Goal: Task Accomplishment & Management: Manage account settings

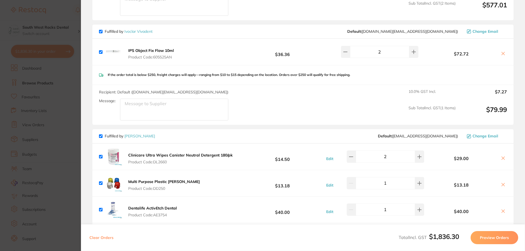
scroll to position [137, 0]
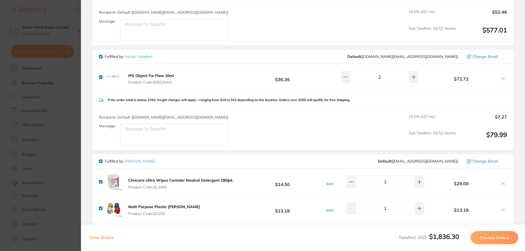
click at [497, 237] on button "Preview Orders" at bounding box center [495, 237] width 48 height 13
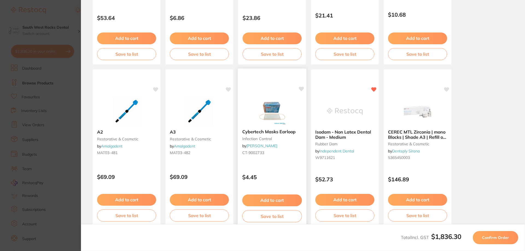
scroll to position [126, 0]
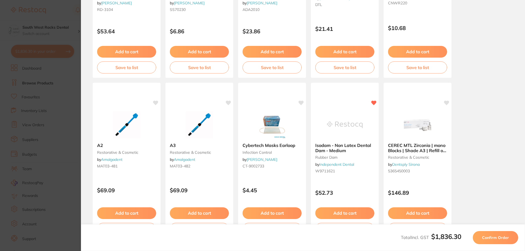
click at [493, 237] on span "Confirm Order" at bounding box center [495, 237] width 27 height 5
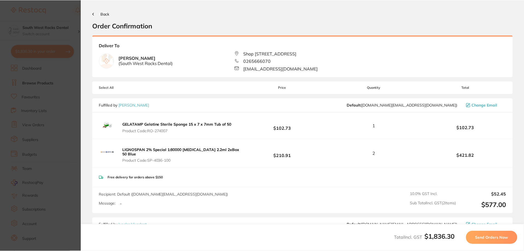
scroll to position [0, 0]
click at [491, 240] on span "Send Orders Now" at bounding box center [492, 237] width 33 height 5
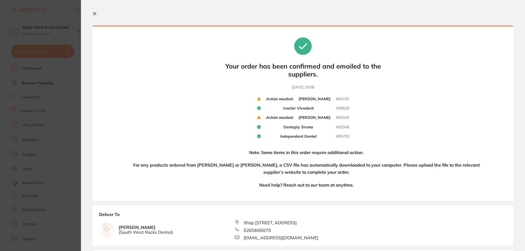
click at [92, 12] on section "Your orders are being processed and we will notify you once we have placed the …" at bounding box center [303, 125] width 444 height 251
click at [93, 14] on icon at bounding box center [94, 13] width 4 height 4
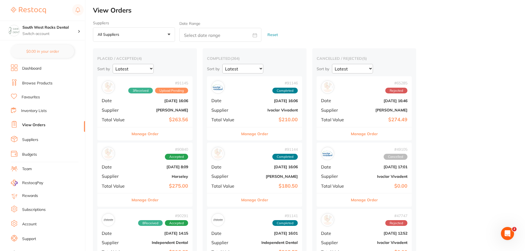
click at [94, 12] on h2 "View Orders" at bounding box center [309, 11] width 432 height 8
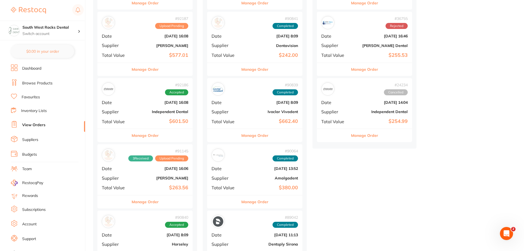
scroll to position [301, 0]
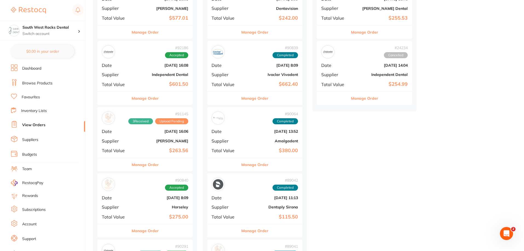
click at [169, 141] on b "[PERSON_NAME]" at bounding box center [160, 141] width 55 height 4
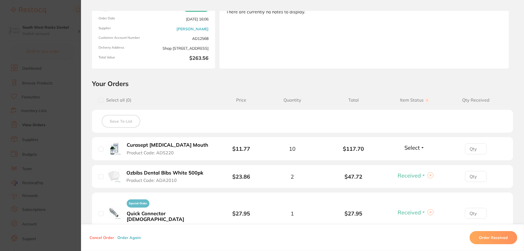
click at [418, 147] on span "Select" at bounding box center [411, 147] width 15 height 7
click at [410, 159] on span "Received" at bounding box center [414, 160] width 14 height 4
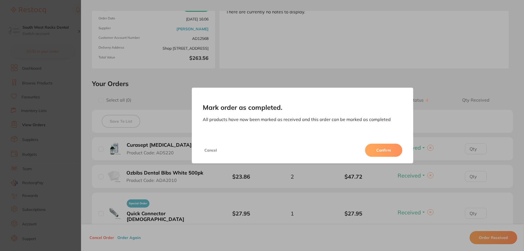
click at [377, 149] on button "Confirm" at bounding box center [383, 150] width 37 height 13
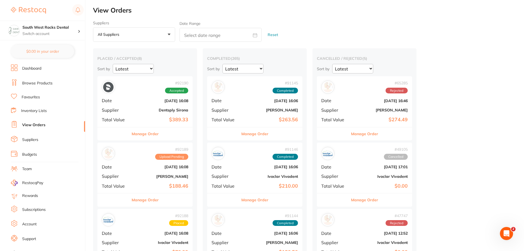
click at [44, 84] on link "Browse Products" at bounding box center [37, 83] width 30 height 5
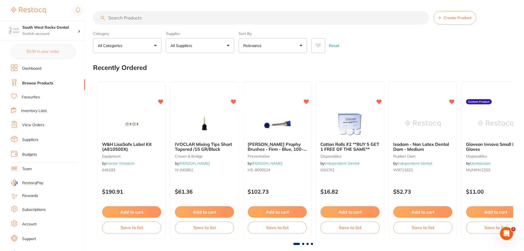
click at [229, 45] on button "All Suppliers" at bounding box center [200, 45] width 68 height 15
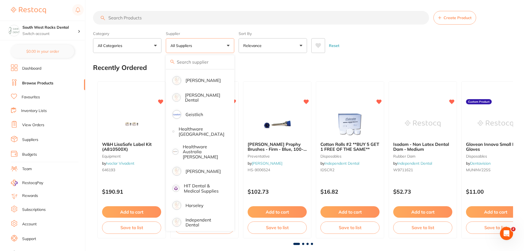
scroll to position [219, 0]
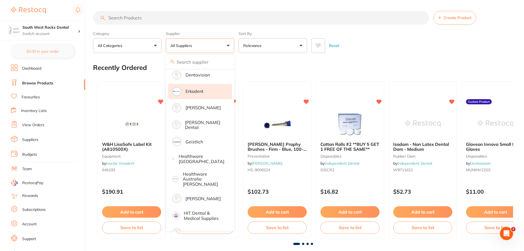
click at [193, 91] on p "Erkodent" at bounding box center [194, 91] width 18 height 5
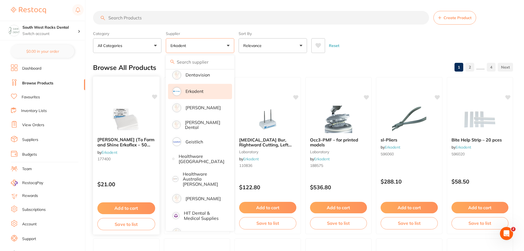
scroll to position [0, 0]
click at [387, 53] on div "Reset" at bounding box center [409, 43] width 197 height 19
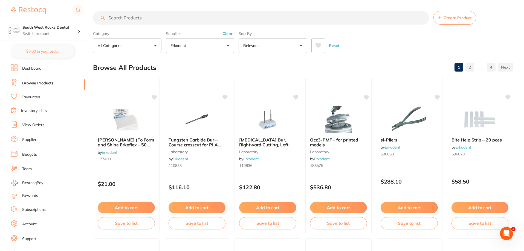
click at [149, 19] on input "search" at bounding box center [261, 18] width 336 height 14
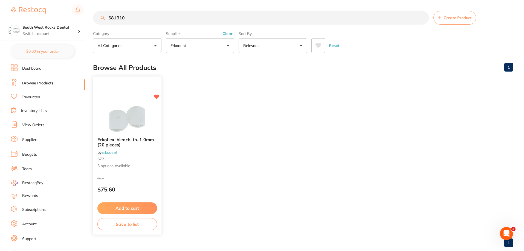
type input "581310"
click at [126, 208] on button "Add to cart" at bounding box center [127, 209] width 60 height 12
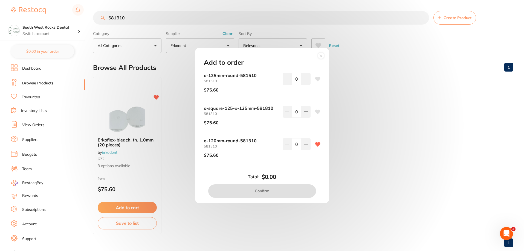
click at [321, 58] on circle at bounding box center [321, 56] width 6 height 6
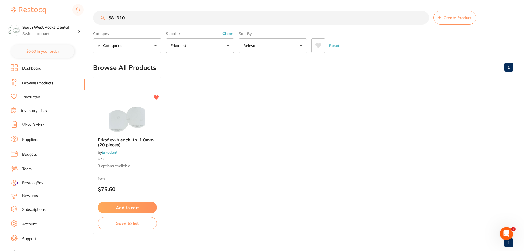
scroll to position [0, 0]
drag, startPoint x: 127, startPoint y: 18, endPoint x: 94, endPoint y: 21, distance: 33.3
click at [94, 21] on div "581310 Create Product" at bounding box center [303, 18] width 420 height 14
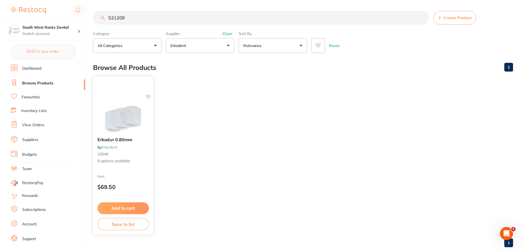
scroll to position [0, 0]
type input "521208"
click at [149, 97] on icon at bounding box center [147, 97] width 5 height 5
click at [127, 227] on button "Save to list" at bounding box center [122, 224] width 51 height 12
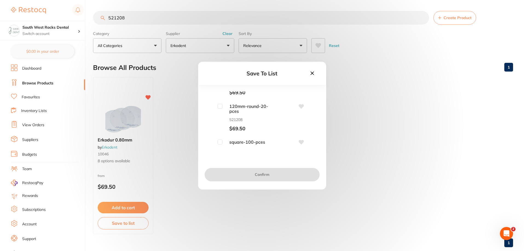
scroll to position [27, 0]
click at [220, 98] on input "checkbox" at bounding box center [219, 97] width 5 height 5
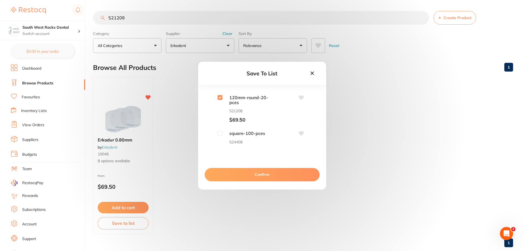
click at [302, 96] on icon at bounding box center [300, 97] width 5 height 4
click at [301, 97] on icon at bounding box center [300, 97] width 5 height 4
click at [220, 100] on input "checkbox" at bounding box center [219, 97] width 5 height 5
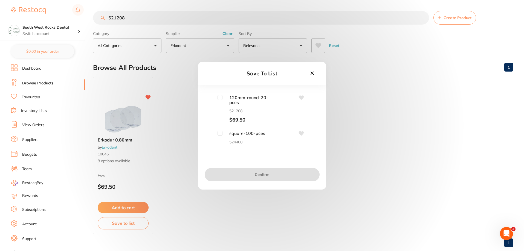
click at [298, 97] on icon at bounding box center [300, 97] width 5 height 4
click at [299, 97] on icon at bounding box center [300, 97] width 5 height 4
click at [219, 99] on input "checkbox" at bounding box center [219, 97] width 5 height 5
checkbox input "true"
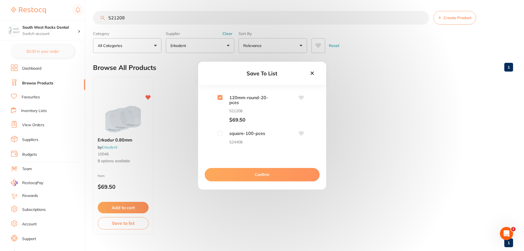
click at [298, 96] on icon at bounding box center [300, 97] width 5 height 4
click at [300, 97] on icon at bounding box center [300, 97] width 5 height 4
click at [275, 173] on button "Confirm" at bounding box center [262, 174] width 115 height 13
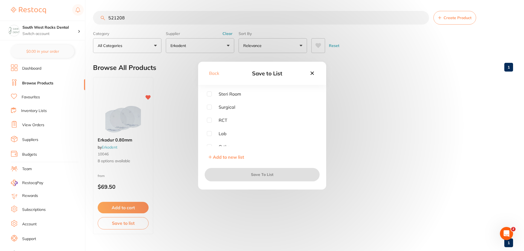
click at [210, 136] on input "checkbox" at bounding box center [209, 133] width 5 height 5
checkbox input "true"
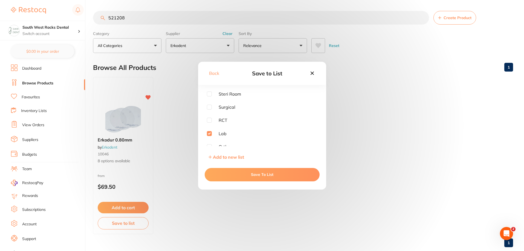
click at [260, 174] on button "Save To List" at bounding box center [262, 174] width 115 height 13
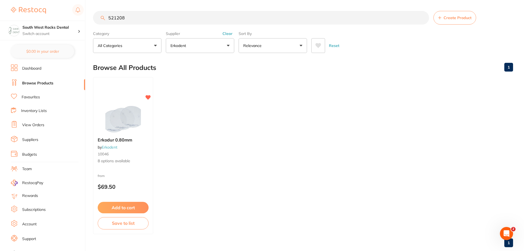
click at [37, 65] on li "Dashboard" at bounding box center [48, 69] width 74 height 8
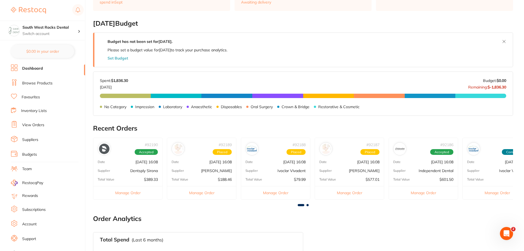
scroll to position [82, 0]
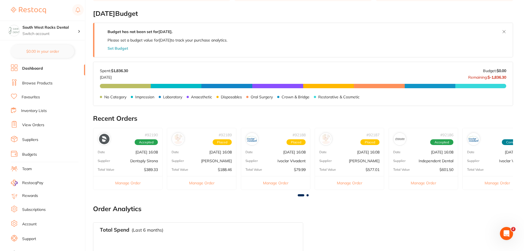
click at [499, 155] on div "# 91146 Completed Date [DATE] 16:06 Supplier Ivoclar Vivadent Total Value $210.…" at bounding box center [496, 159] width 69 height 62
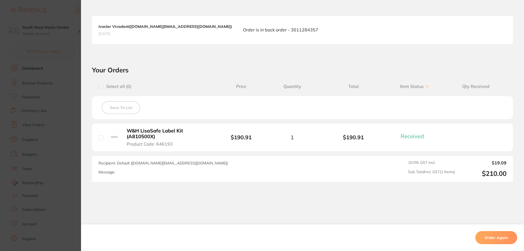
scroll to position [0, 0]
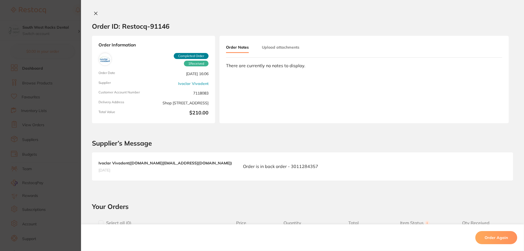
click at [94, 12] on icon at bounding box center [96, 13] width 4 height 4
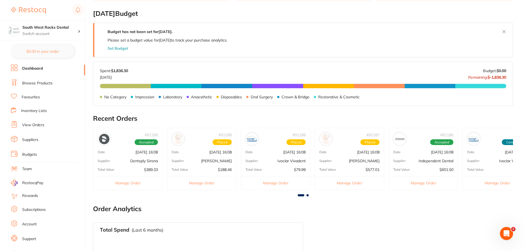
click at [277, 162] on p "Ivoclar Vivadent" at bounding box center [291, 161] width 28 height 4
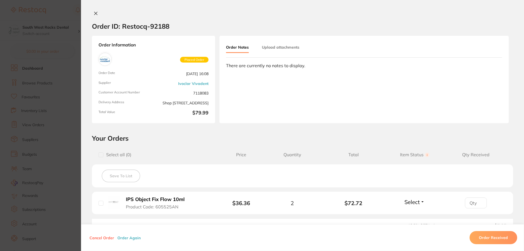
click at [95, 12] on icon at bounding box center [96, 13] width 4 height 4
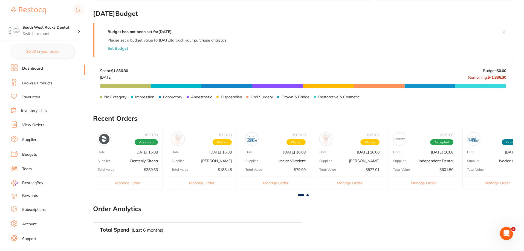
click at [308, 197] on main "Dashboard Welcome back, [PERSON_NAME] South West Rocks Dental Total Spend (Mont…" at bounding box center [308, 134] width 431 height 433
click at [308, 196] on span at bounding box center [307, 195] width 2 height 2
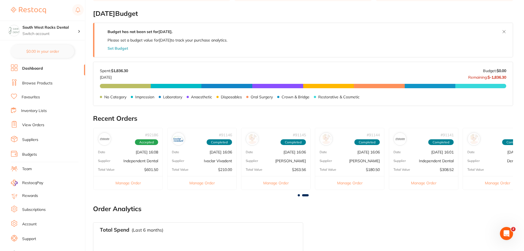
scroll to position [0, 314]
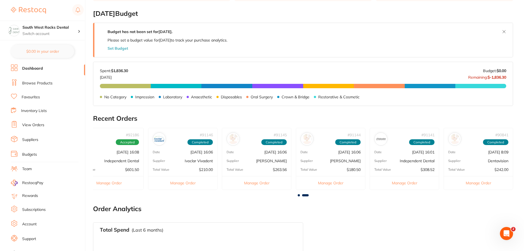
click at [421, 162] on p "Independent Dental" at bounding box center [417, 161] width 35 height 4
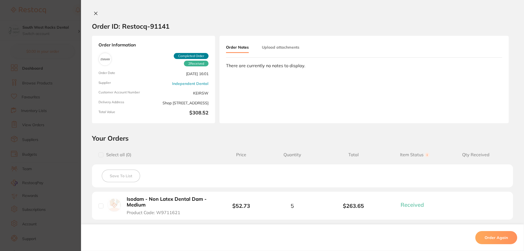
scroll to position [0, 0]
click at [94, 14] on icon at bounding box center [95, 13] width 3 height 3
